Goal: Check status: Check status

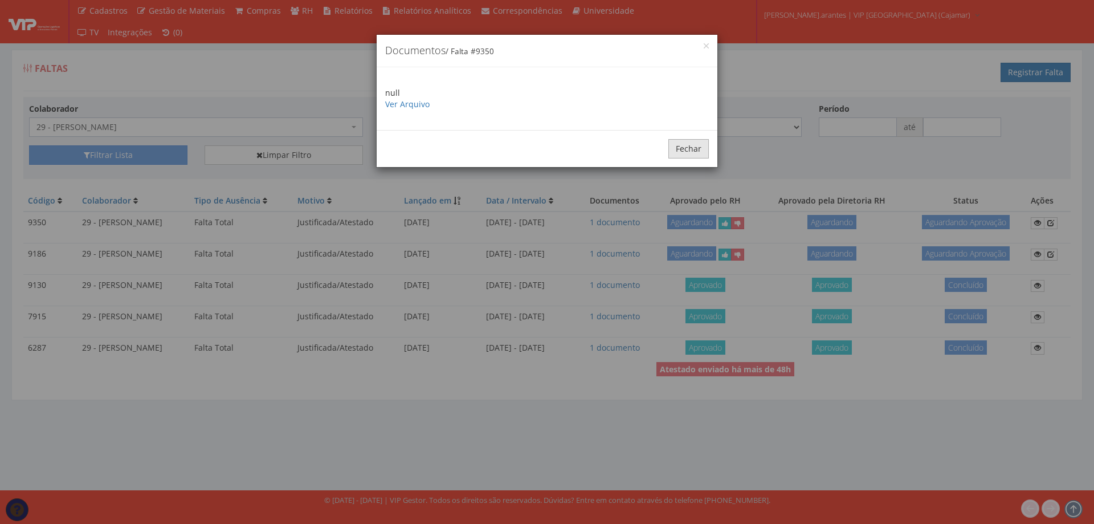
click at [686, 150] on button "Fechar" at bounding box center [689, 148] width 40 height 19
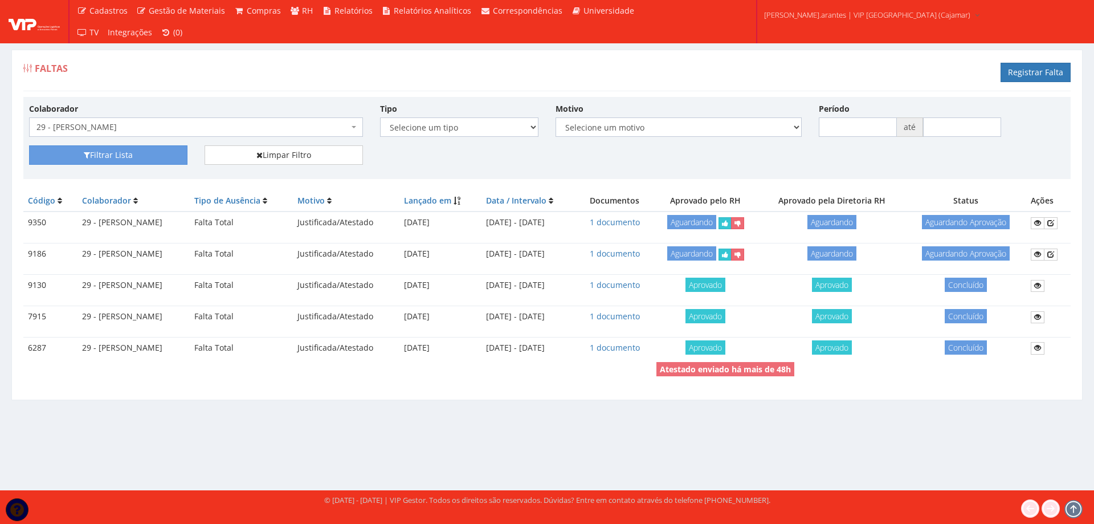
click at [105, 130] on span "29 - [PERSON_NAME]" at bounding box center [192, 126] width 312 height 11
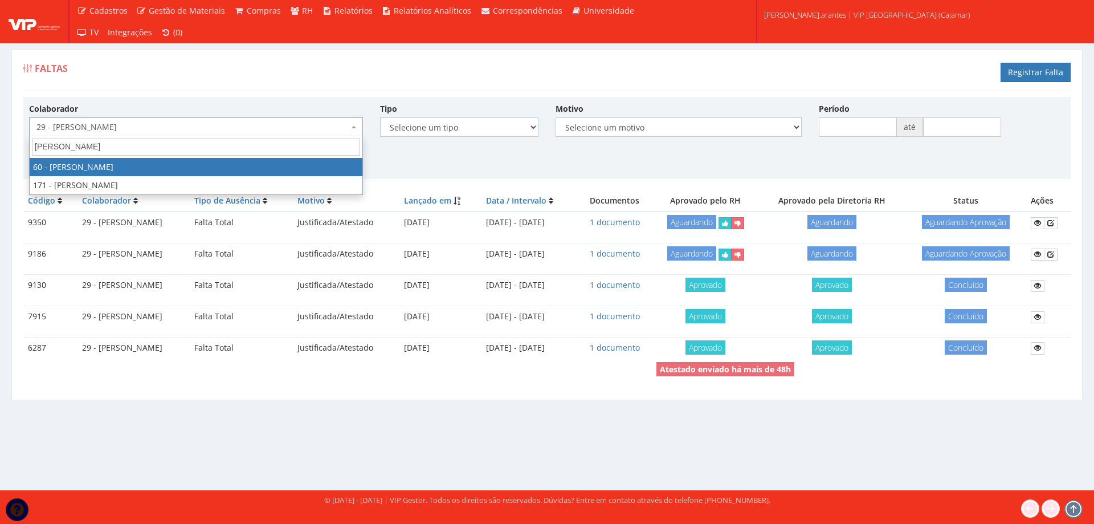
type input "renato a"
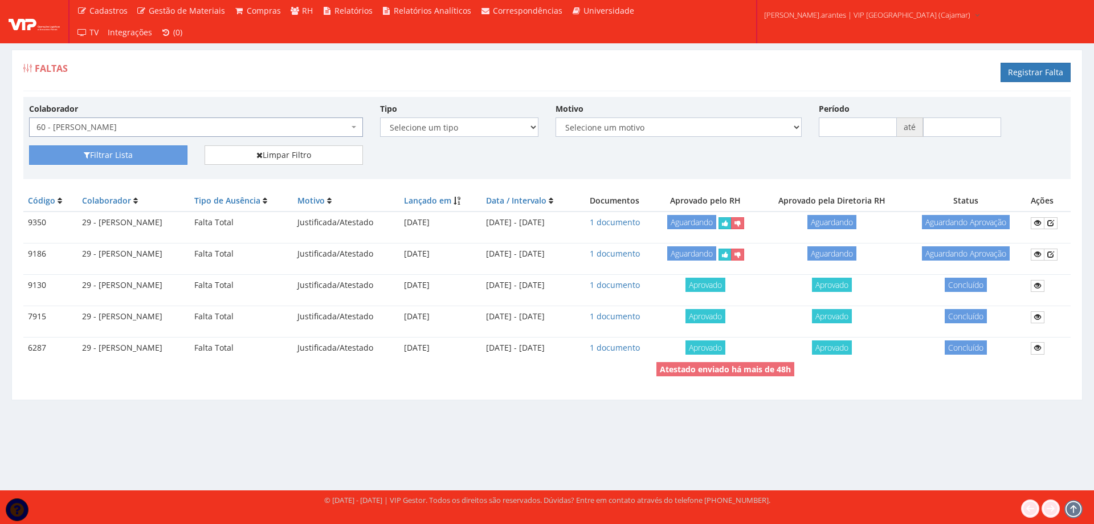
click at [105, 131] on span "60 - [PERSON_NAME]" at bounding box center [192, 126] width 312 height 11
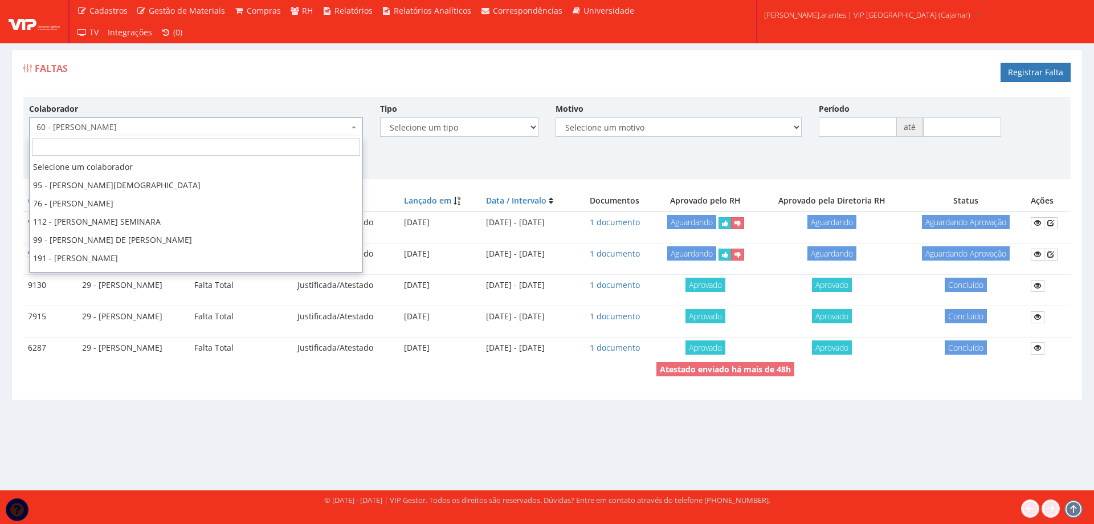
scroll to position [2808, 0]
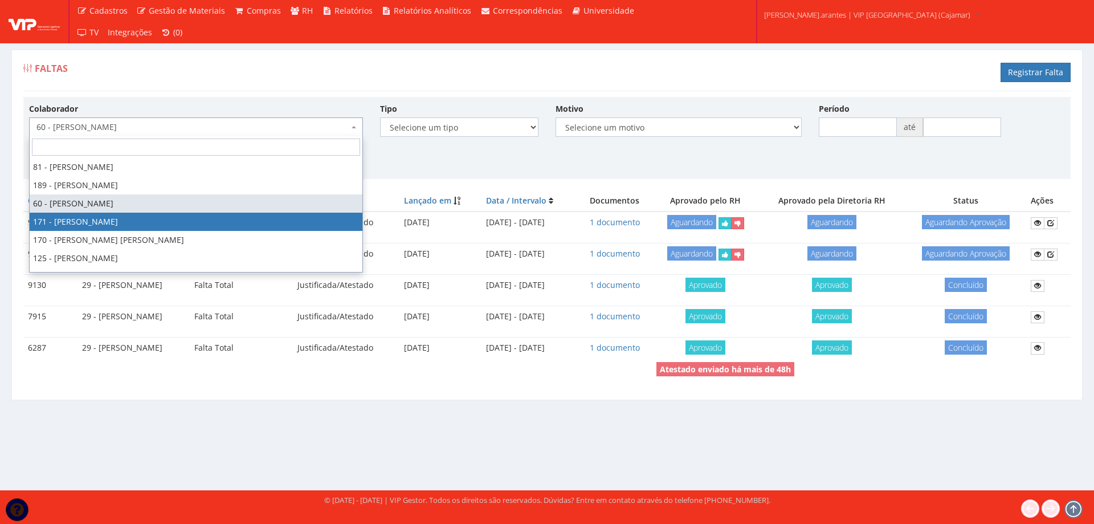
select select "4058"
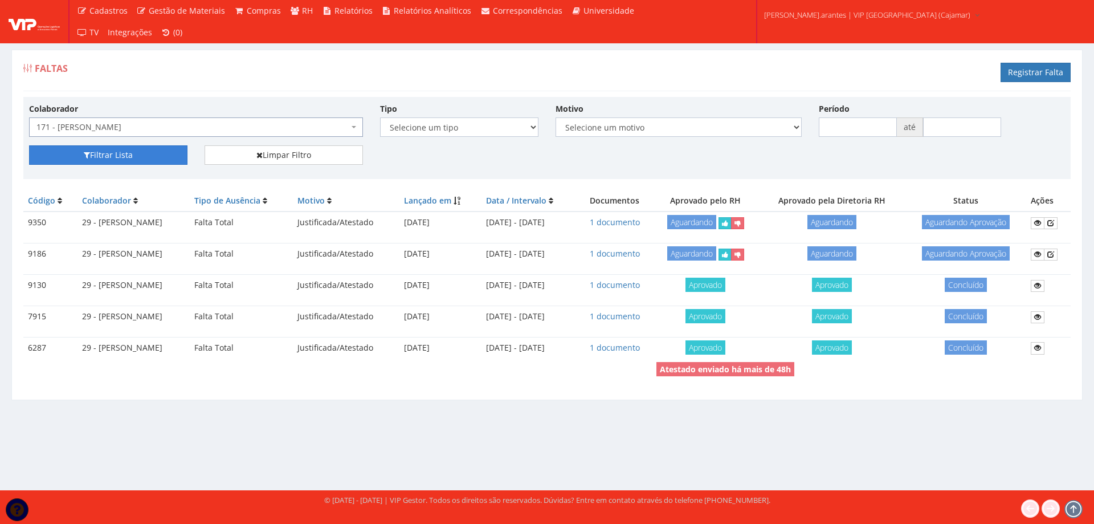
click at [122, 153] on button "Filtrar Lista" at bounding box center [108, 154] width 158 height 19
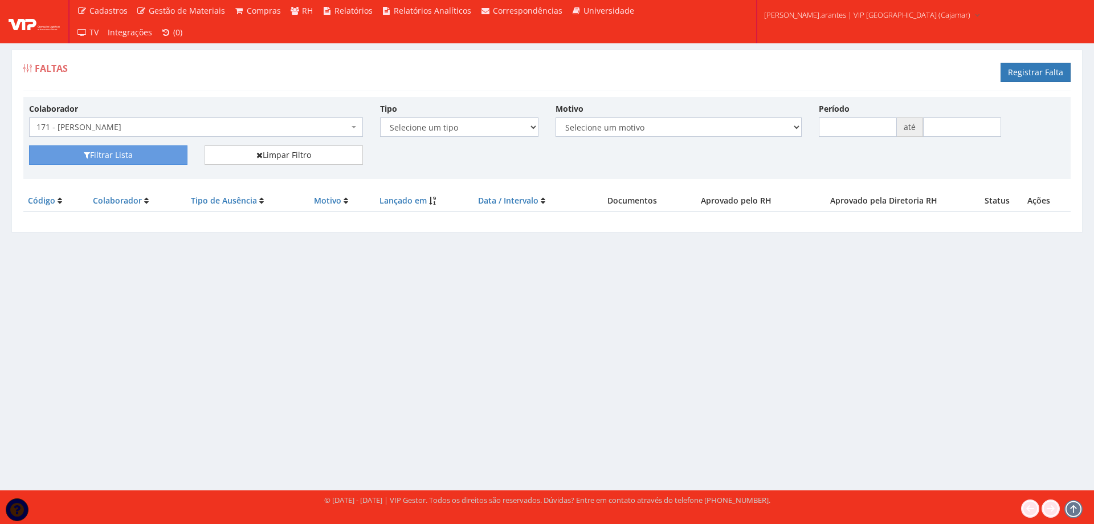
click at [159, 116] on div "Colaborador Selecione um colaborador 95 - ADRIANE NEVES JESUS 76 - ADRIANO SILV…" at bounding box center [196, 120] width 351 height 34
click at [156, 127] on span "171 - [PERSON_NAME]" at bounding box center [192, 126] width 312 height 11
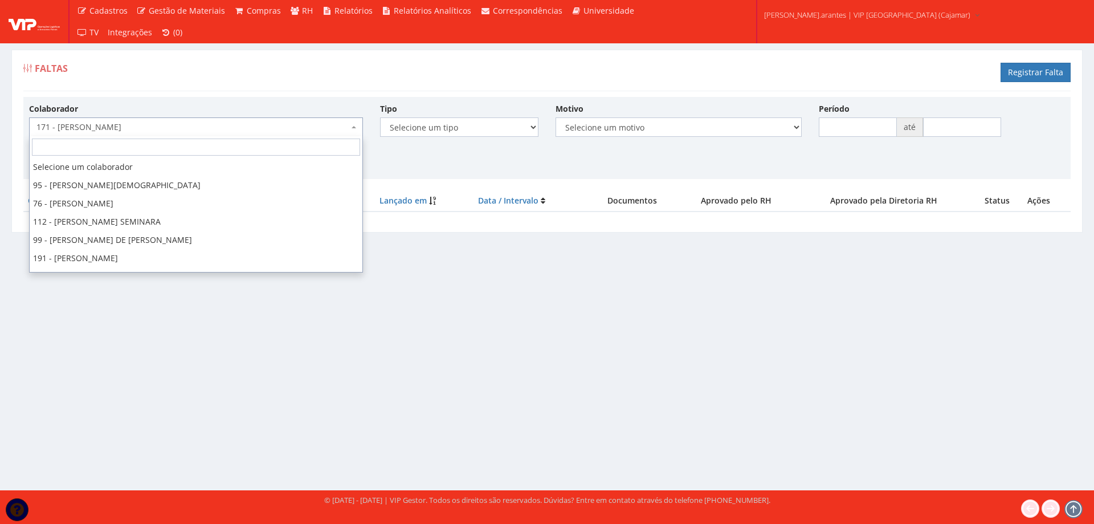
scroll to position [2826, 0]
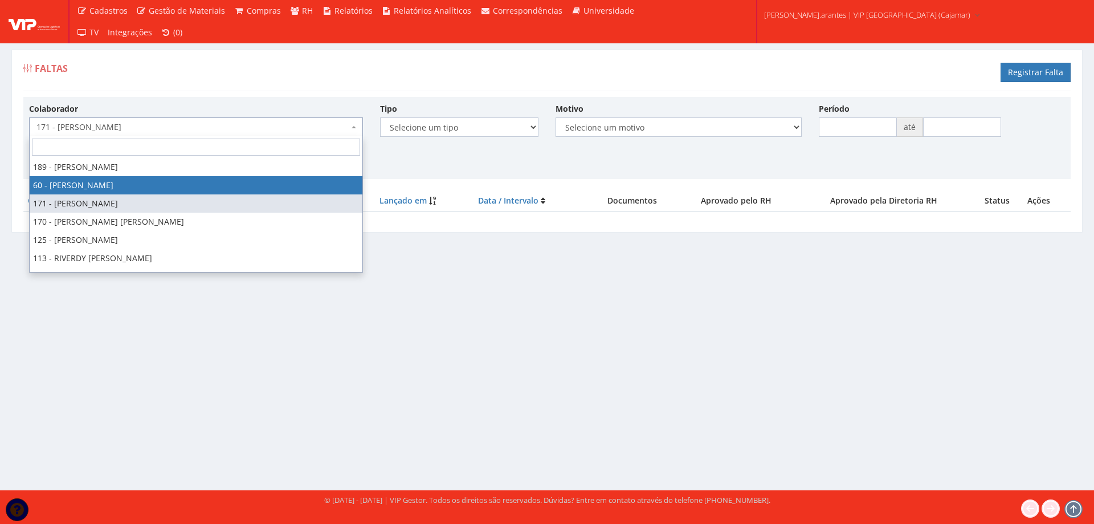
select select "3184"
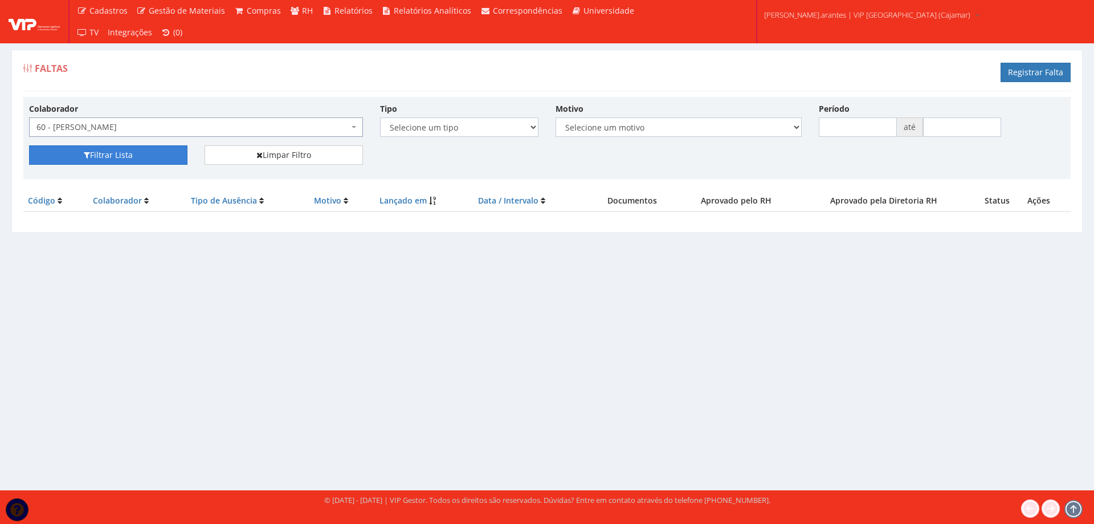
click at [128, 156] on button "Filtrar Lista" at bounding box center [108, 154] width 158 height 19
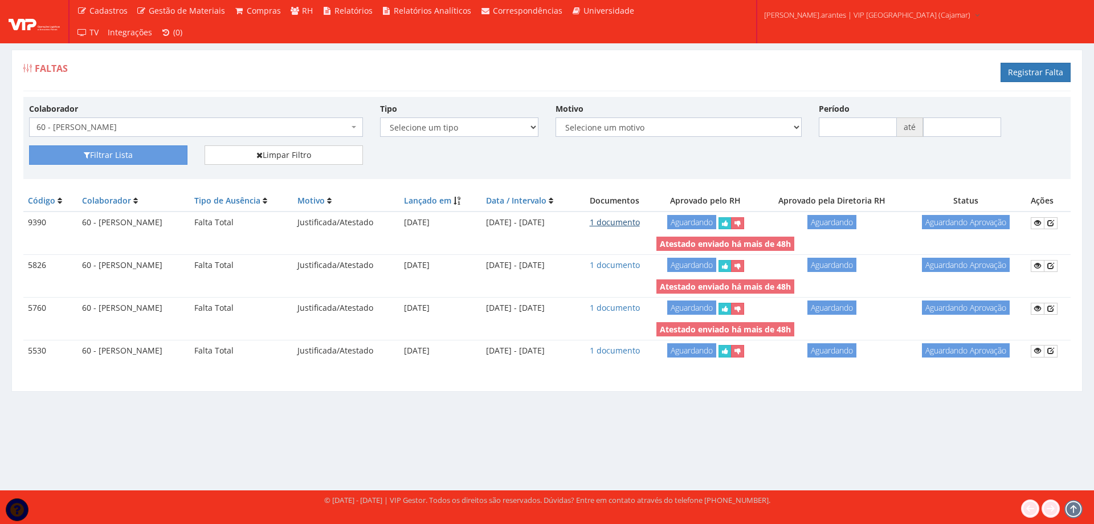
click at [633, 223] on link "1 documento" at bounding box center [615, 222] width 50 height 11
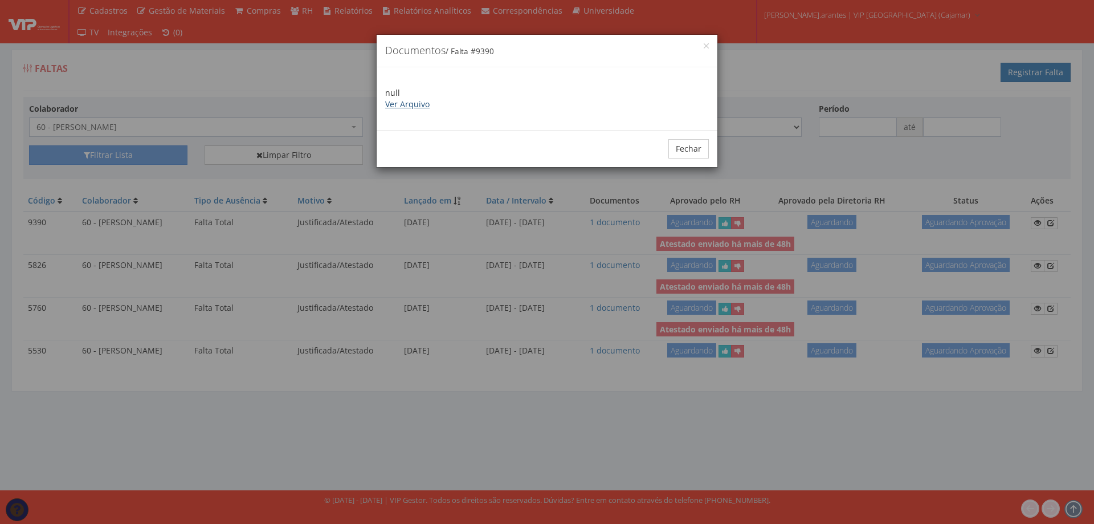
click at [412, 99] on link "Ver Arquivo" at bounding box center [407, 104] width 44 height 11
click at [704, 149] on button "Fechar" at bounding box center [689, 148] width 40 height 19
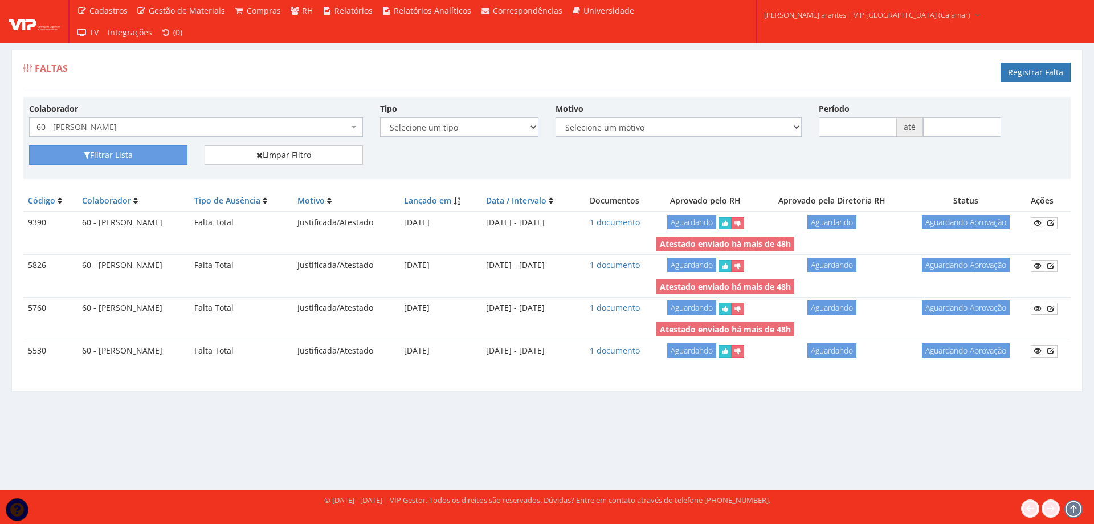
click at [190, 128] on span "60 - [PERSON_NAME]" at bounding box center [192, 126] width 312 height 11
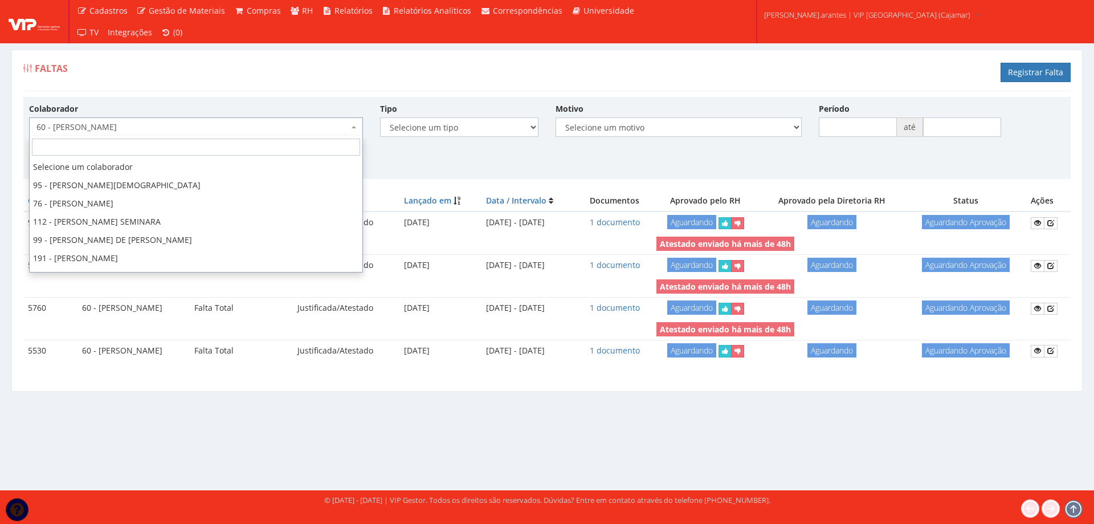
scroll to position [2808, 0]
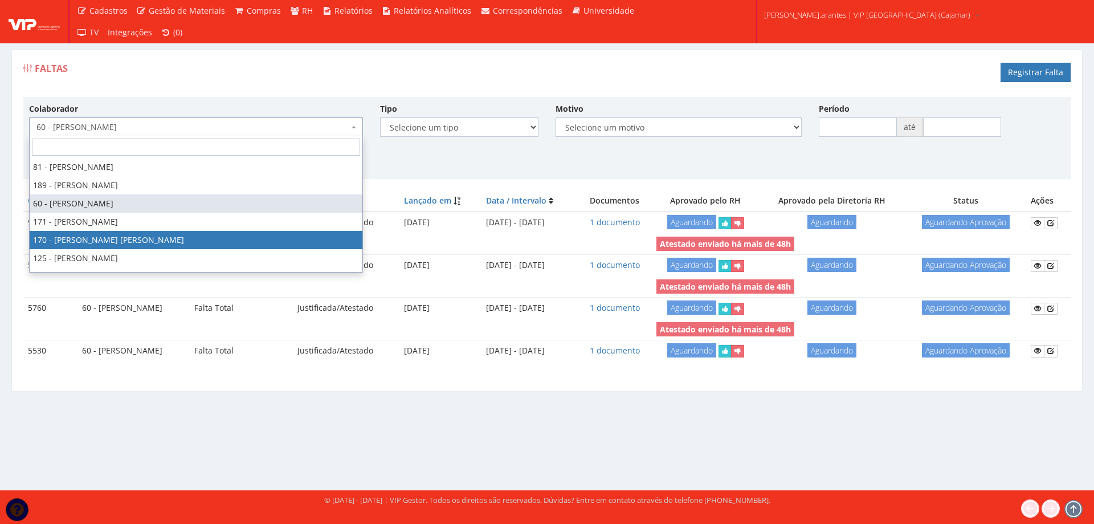
select select "4057"
click at [133, 239] on td at bounding box center [337, 244] width 629 height 21
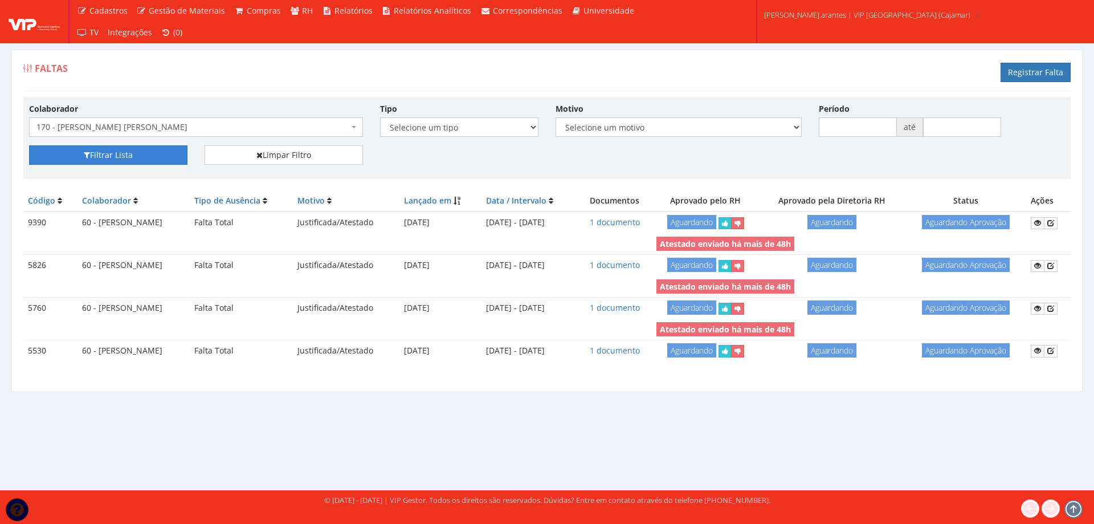
click at [115, 166] on div "Filtrar Lista Limpar Filtro" at bounding box center [547, 159] width 1053 height 28
click at [118, 154] on button "Filtrar Lista" at bounding box center [108, 154] width 158 height 19
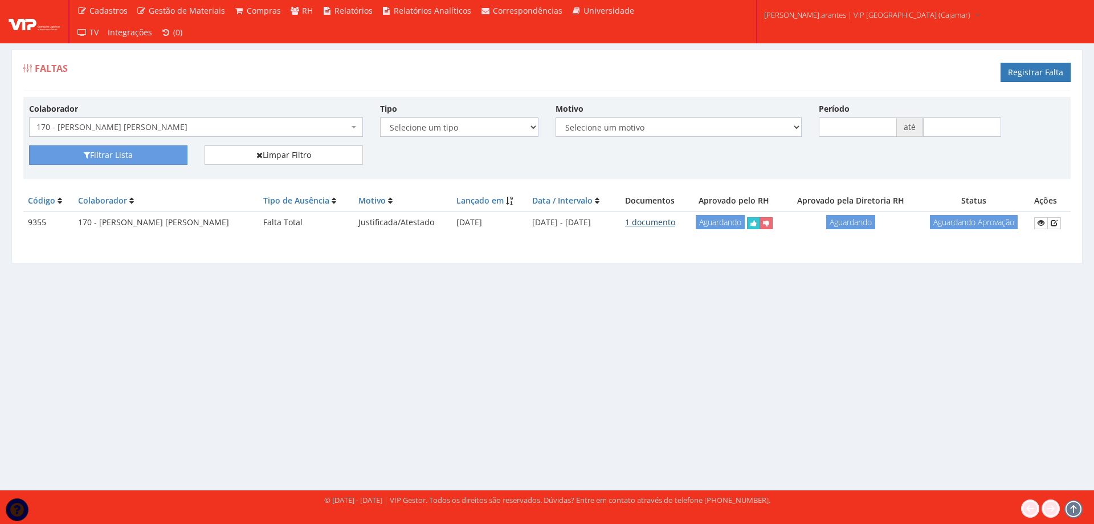
click at [667, 217] on link "1 documento" at bounding box center [650, 222] width 50 height 11
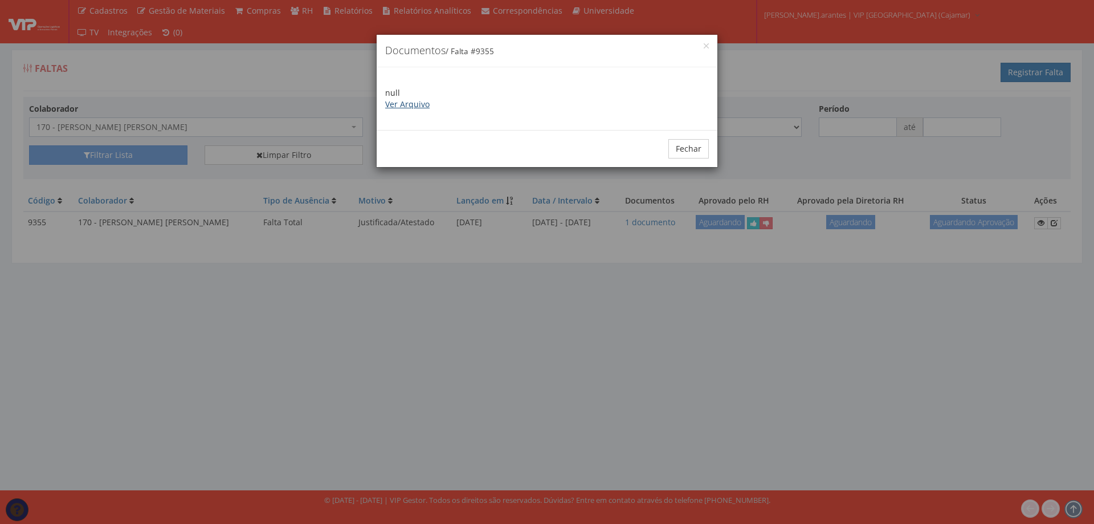
click at [416, 103] on link "Ver Arquivo" at bounding box center [407, 104] width 44 height 11
drag, startPoint x: 694, startPoint y: 150, endPoint x: 670, endPoint y: 145, distance: 23.9
click at [685, 148] on button "Fechar" at bounding box center [689, 148] width 40 height 19
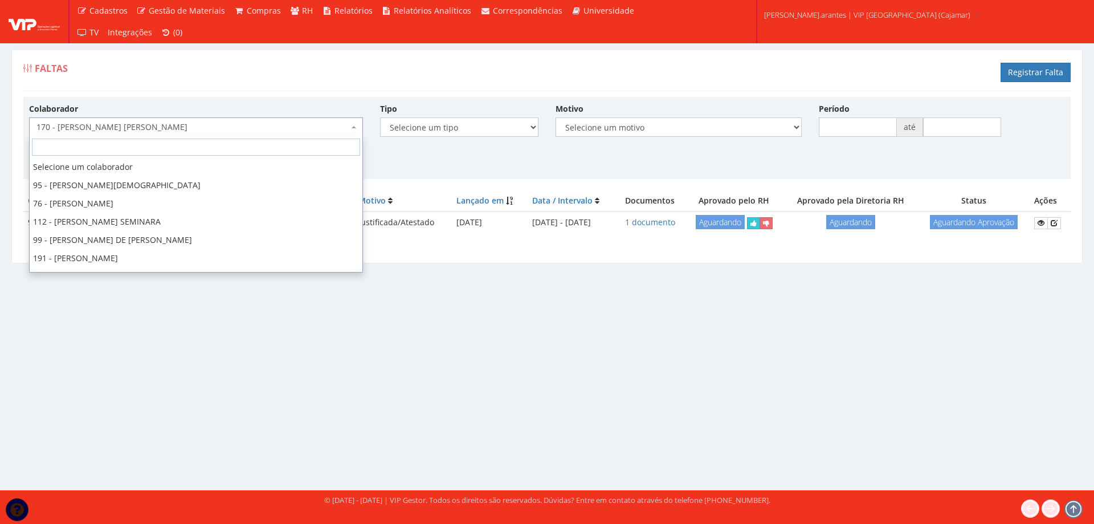
click at [139, 126] on span "170 - [PERSON_NAME] [PERSON_NAME]" at bounding box center [192, 126] width 312 height 11
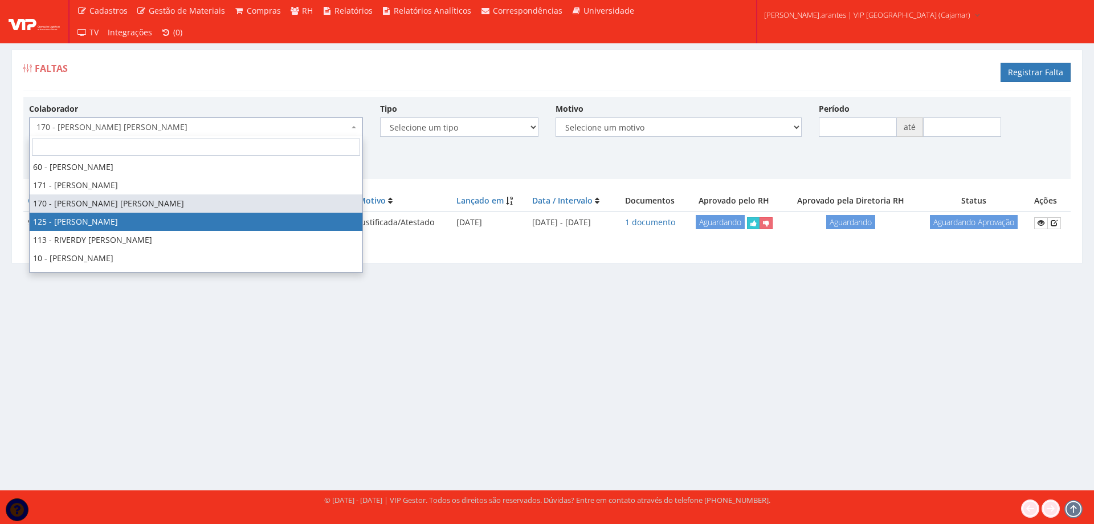
select select "3831"
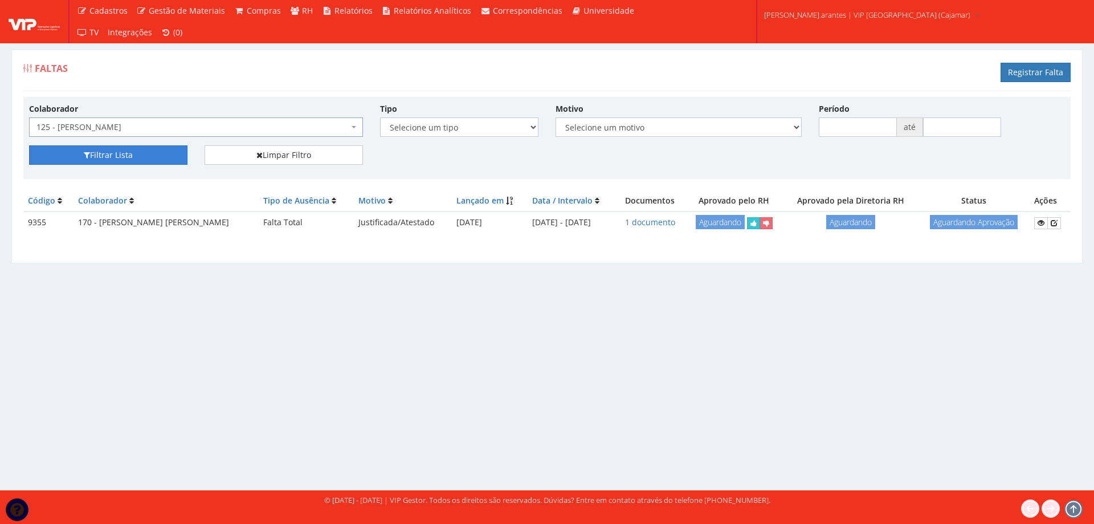
click at [115, 150] on button "Filtrar Lista" at bounding box center [108, 154] width 158 height 19
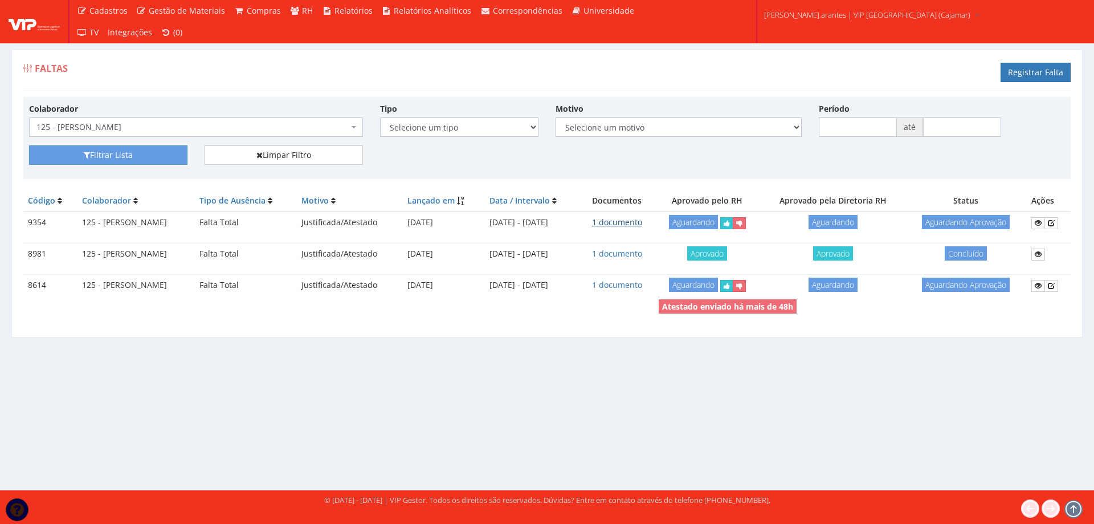
click at [642, 223] on link "1 documento" at bounding box center [617, 222] width 50 height 11
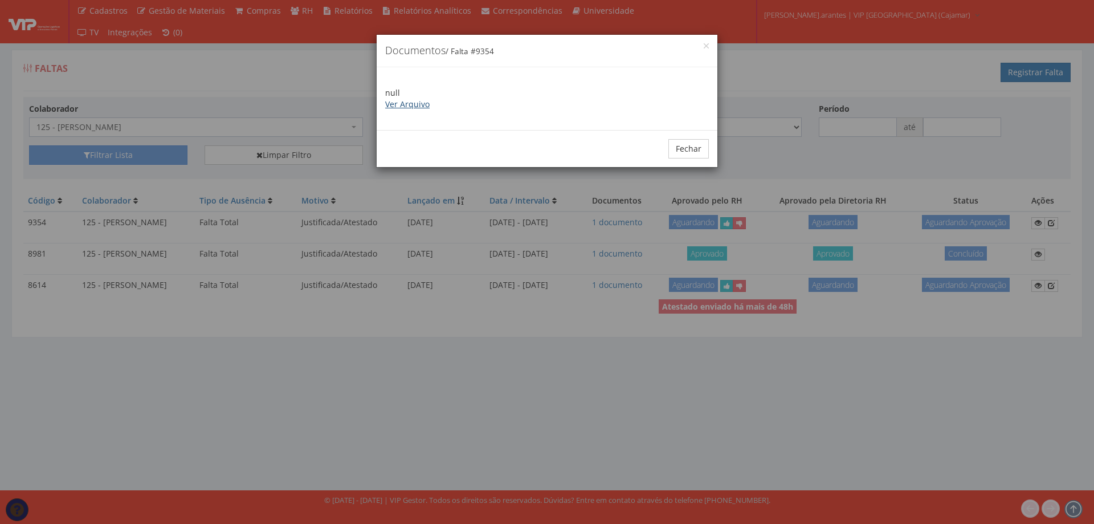
click at [410, 102] on link "Ver Arquivo" at bounding box center [407, 104] width 44 height 11
drag, startPoint x: 680, startPoint y: 149, endPoint x: 581, endPoint y: 149, distance: 99.2
click at [669, 147] on button "Fechar" at bounding box center [689, 148] width 40 height 19
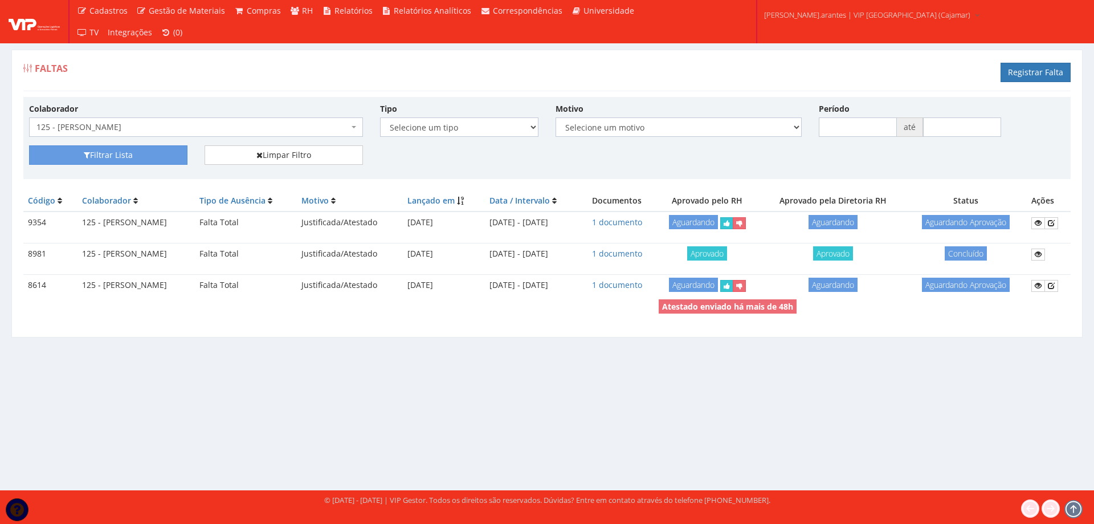
click at [177, 125] on span "125 - [PERSON_NAME]" at bounding box center [192, 126] width 312 height 11
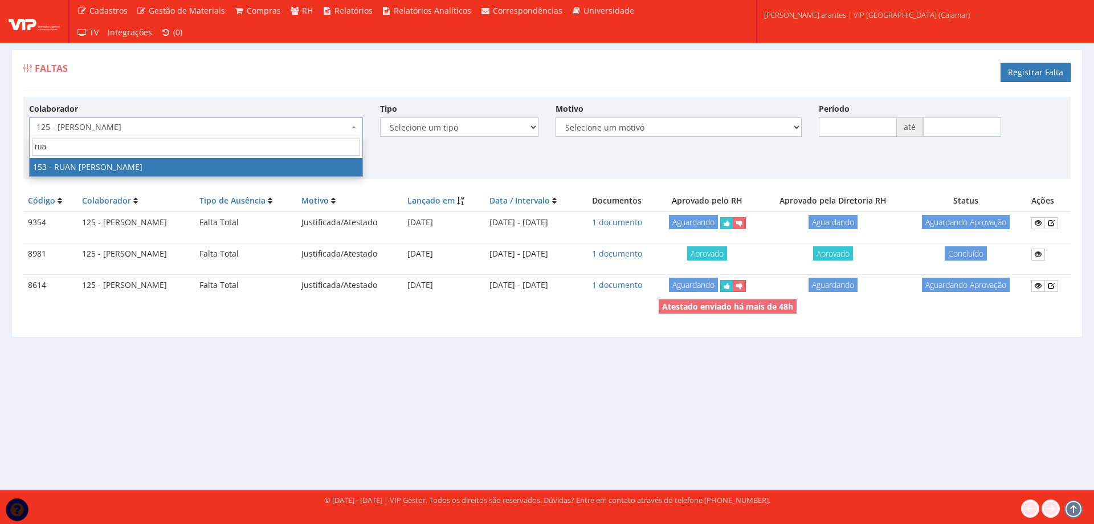
type input "ruan"
select select "3951"
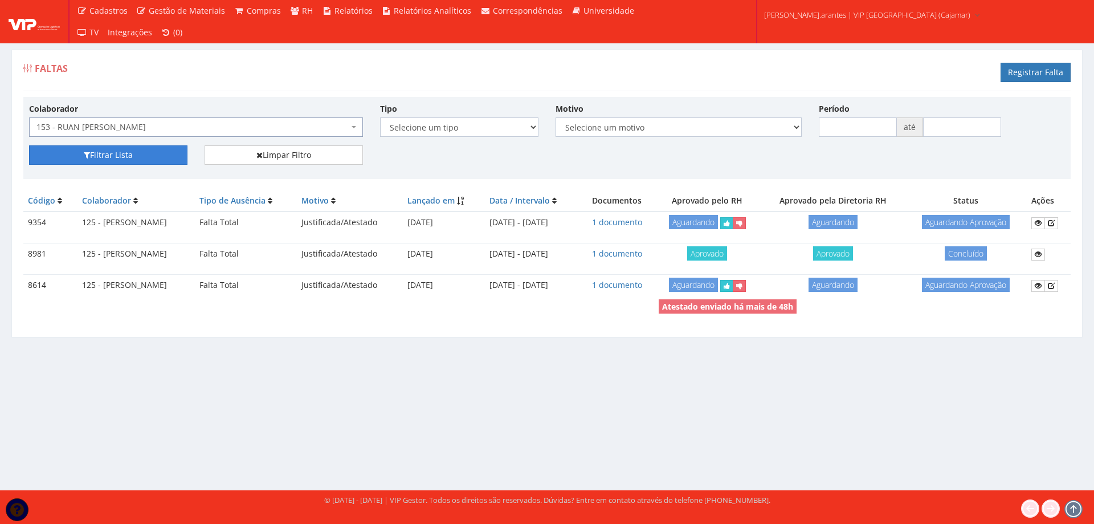
click at [152, 149] on button "Filtrar Lista" at bounding box center [108, 154] width 158 height 19
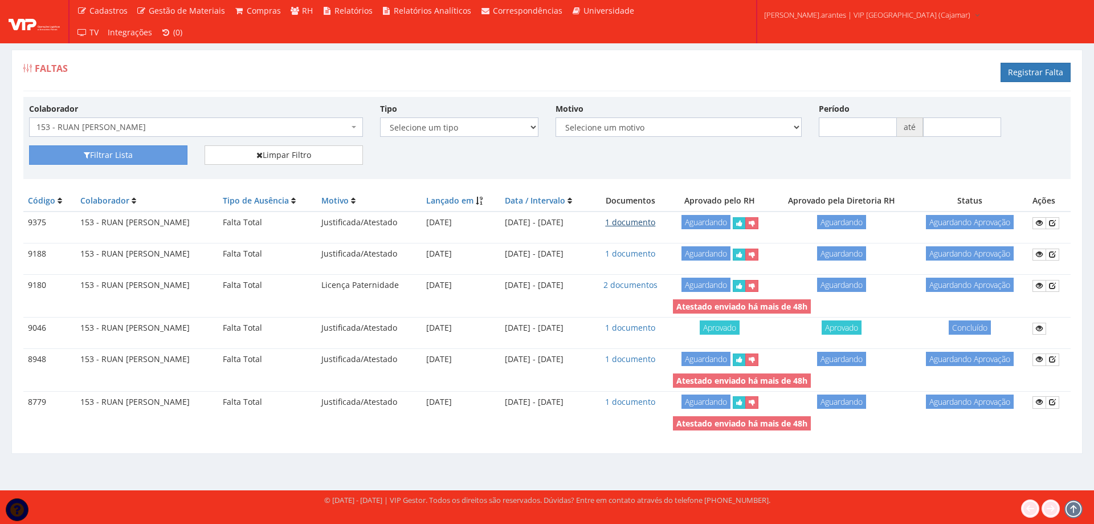
click at [654, 223] on link "1 documento" at bounding box center [630, 222] width 50 height 11
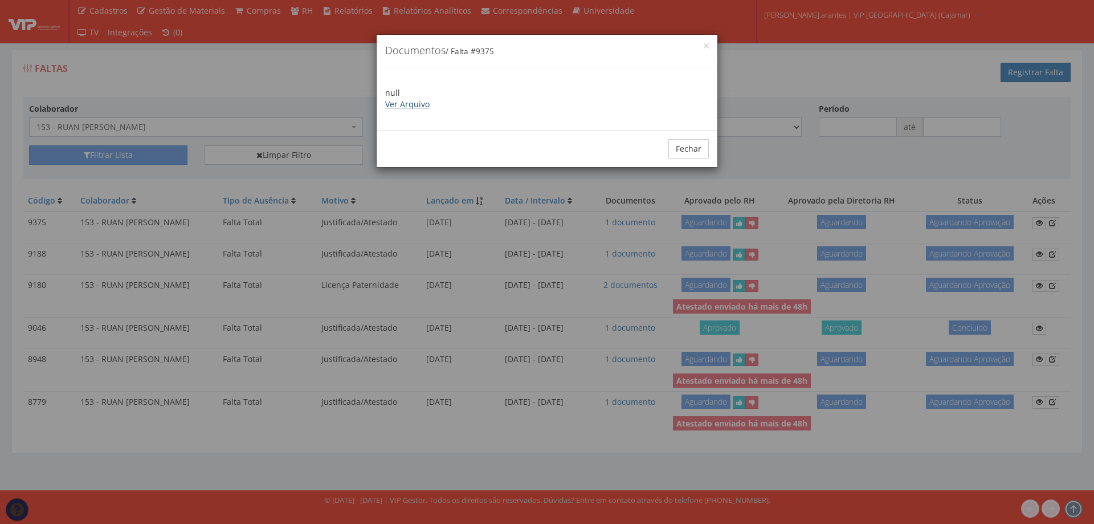
click at [405, 105] on link "Ver Arquivo" at bounding box center [407, 104] width 44 height 11
click at [679, 151] on button "Fechar" at bounding box center [689, 148] width 40 height 19
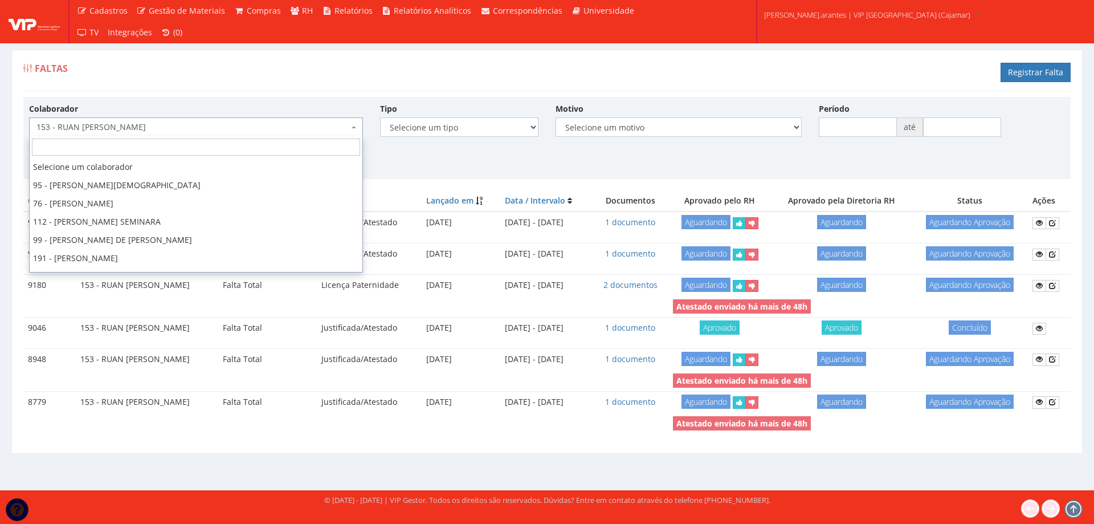
click at [189, 129] on span "153 - RUAN [PERSON_NAME]" at bounding box center [192, 126] width 312 height 11
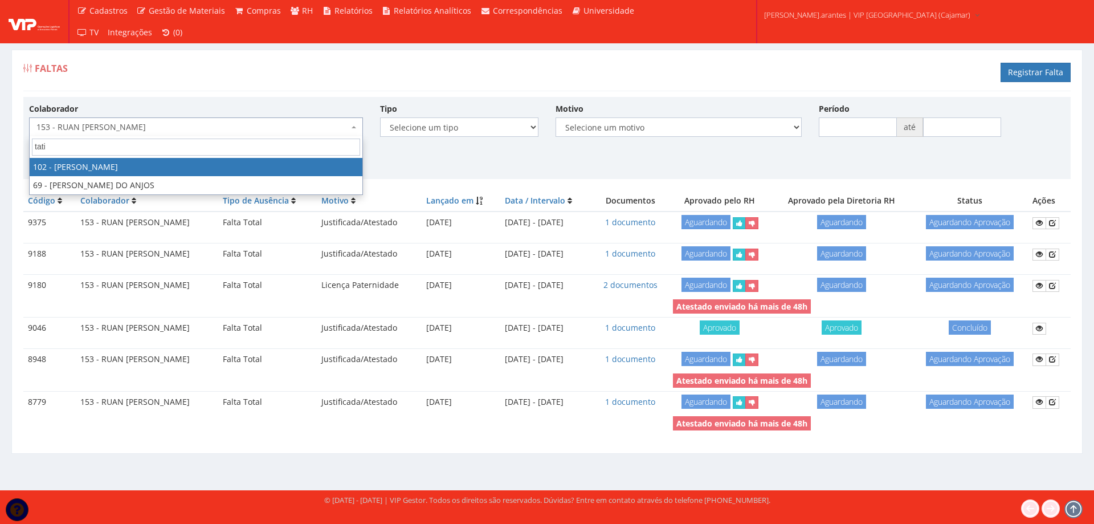
type input "tatia"
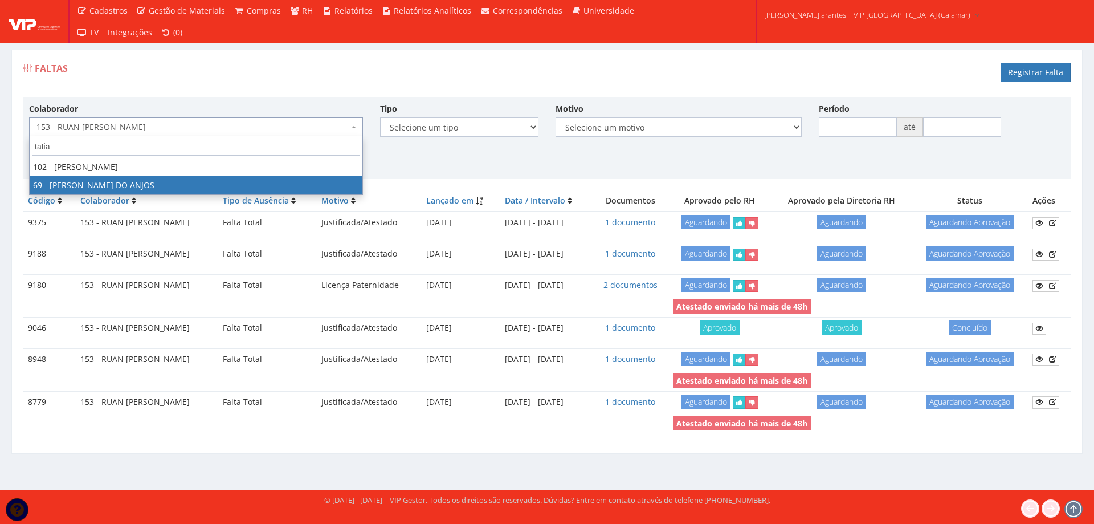
select select "3300"
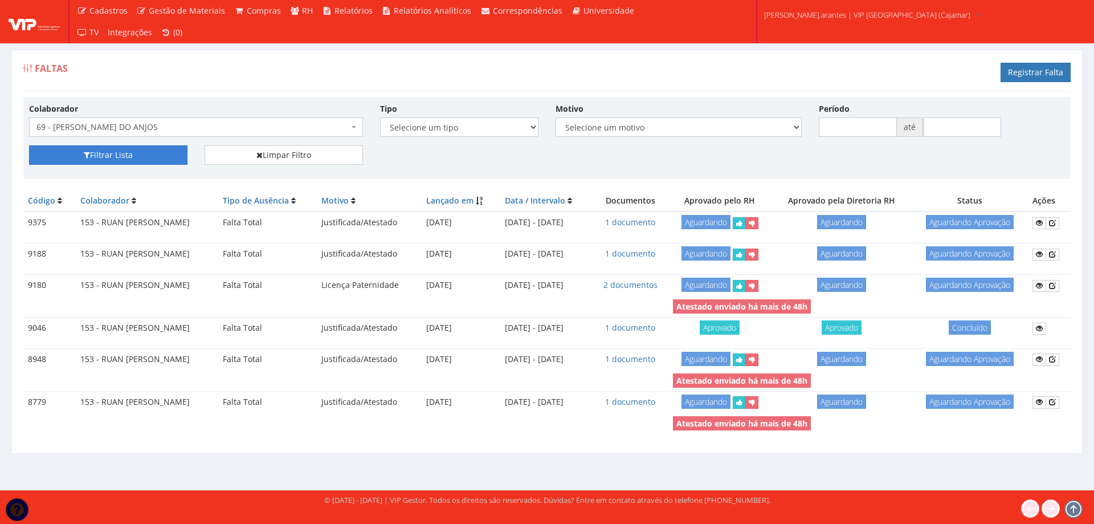
drag, startPoint x: 160, startPoint y: 149, endPoint x: 251, endPoint y: 141, distance: 91.5
click at [161, 149] on button "Filtrar Lista" at bounding box center [108, 154] width 158 height 19
